Goal: Information Seeking & Learning: Get advice/opinions

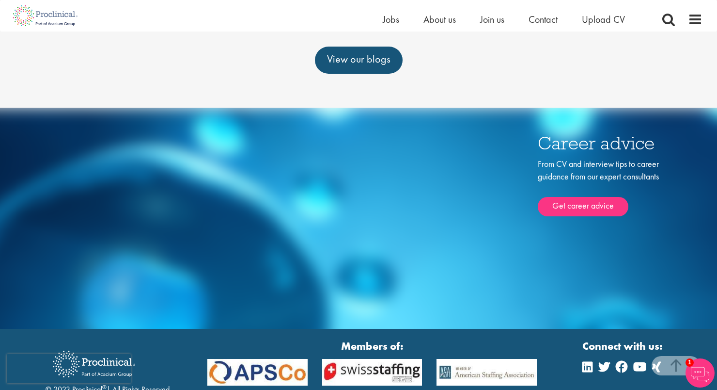
scroll to position [659, 0]
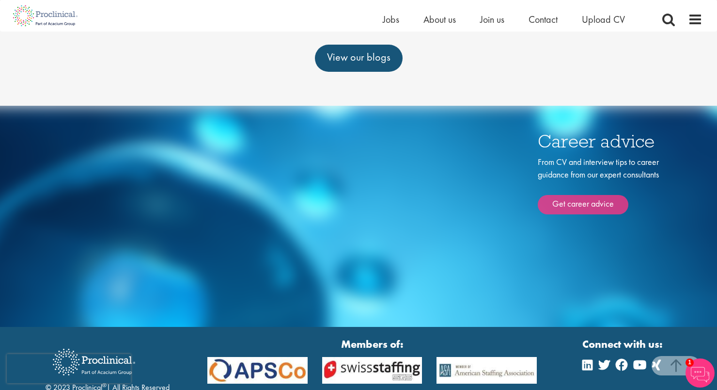
click at [576, 195] on link "Get career advice" at bounding box center [583, 204] width 91 height 19
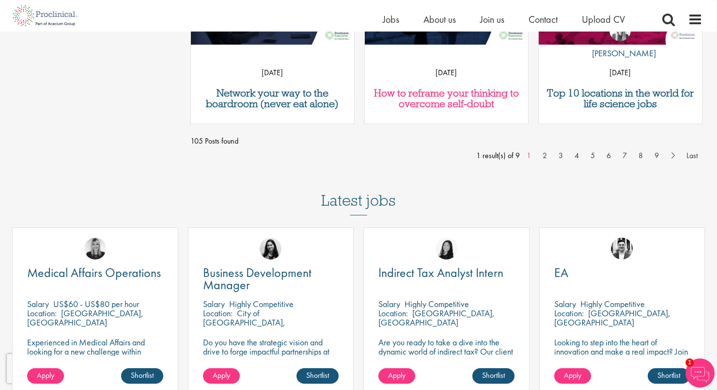
scroll to position [827, 0]
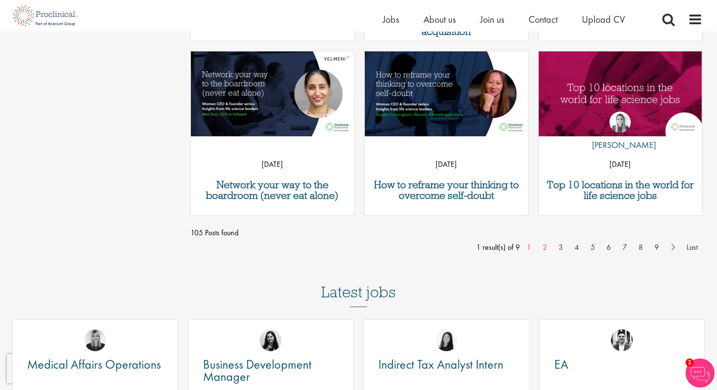
click at [545, 247] on link "2" at bounding box center [545, 247] width 14 height 12
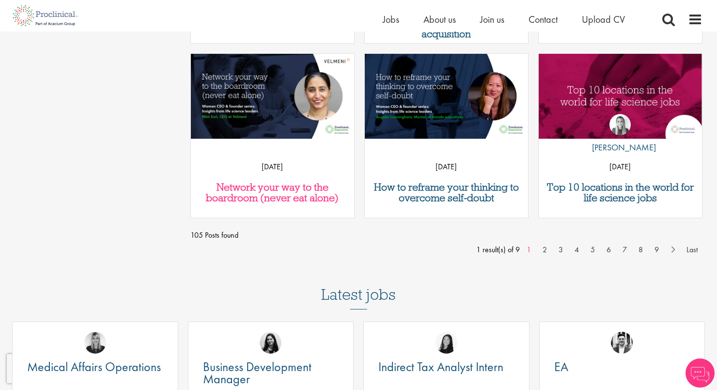
scroll to position [748, 0]
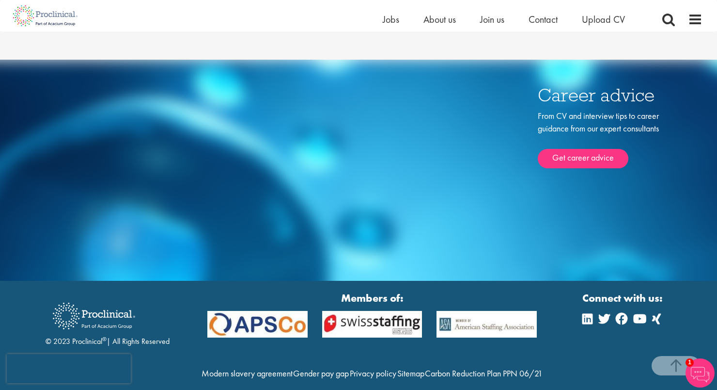
scroll to position [704, 0]
